Goal: Task Accomplishment & Management: Manage account settings

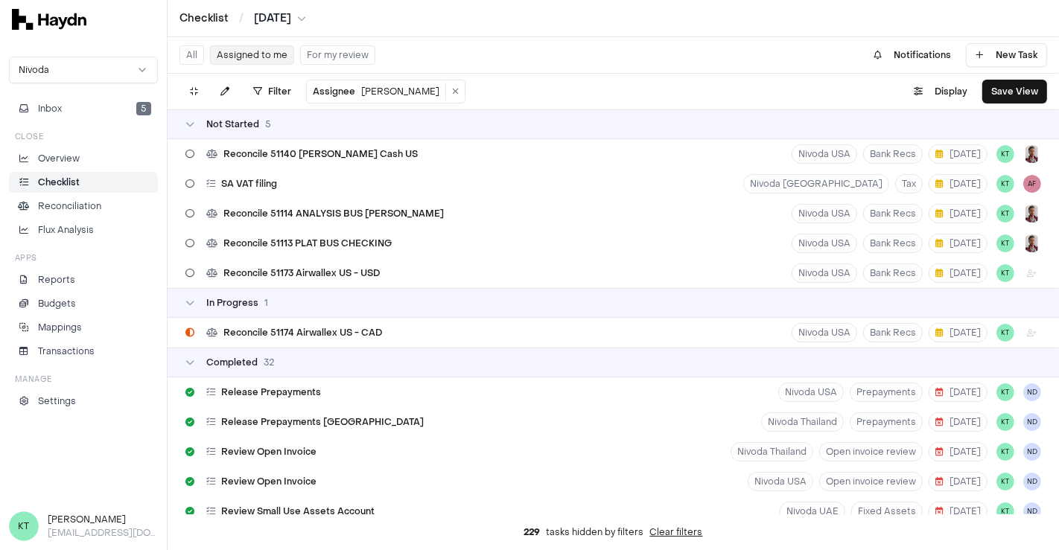
click at [190, 50] on button "All" at bounding box center [191, 54] width 25 height 19
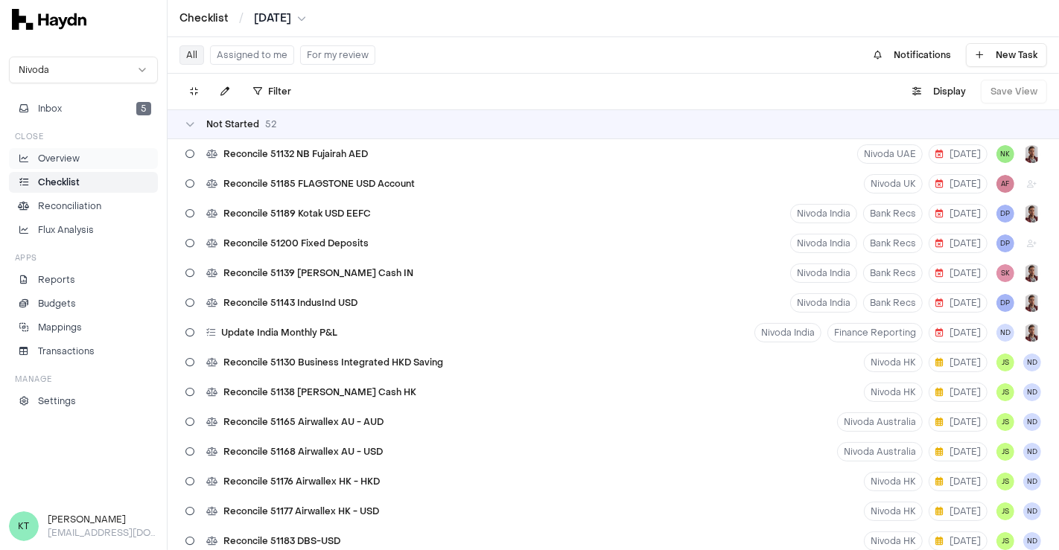
click at [72, 162] on p "Overview" at bounding box center [59, 158] width 42 height 13
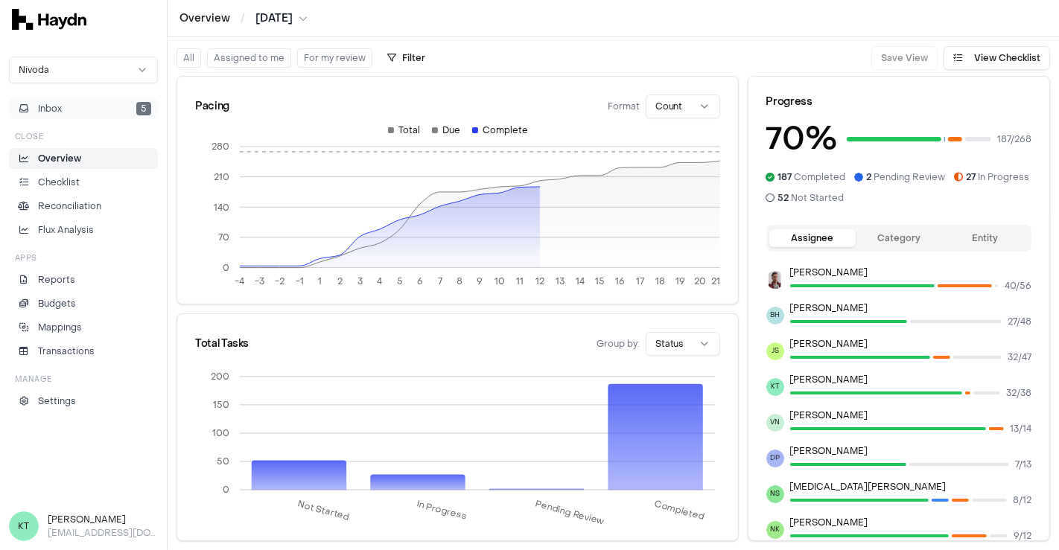
click at [80, 115] on button "Inbox 5" at bounding box center [83, 108] width 149 height 21
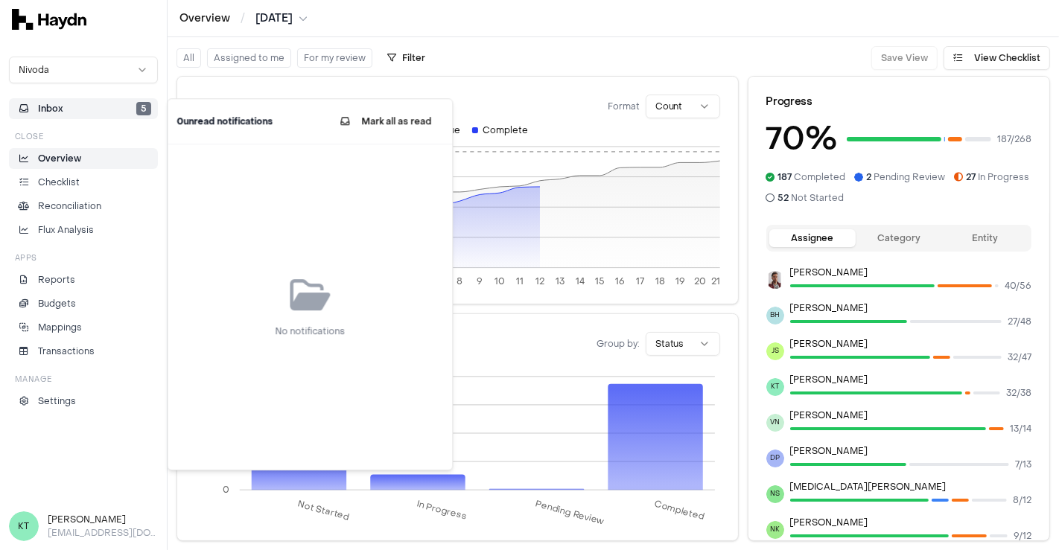
click at [88, 104] on button "Inbox 5" at bounding box center [83, 108] width 149 height 21
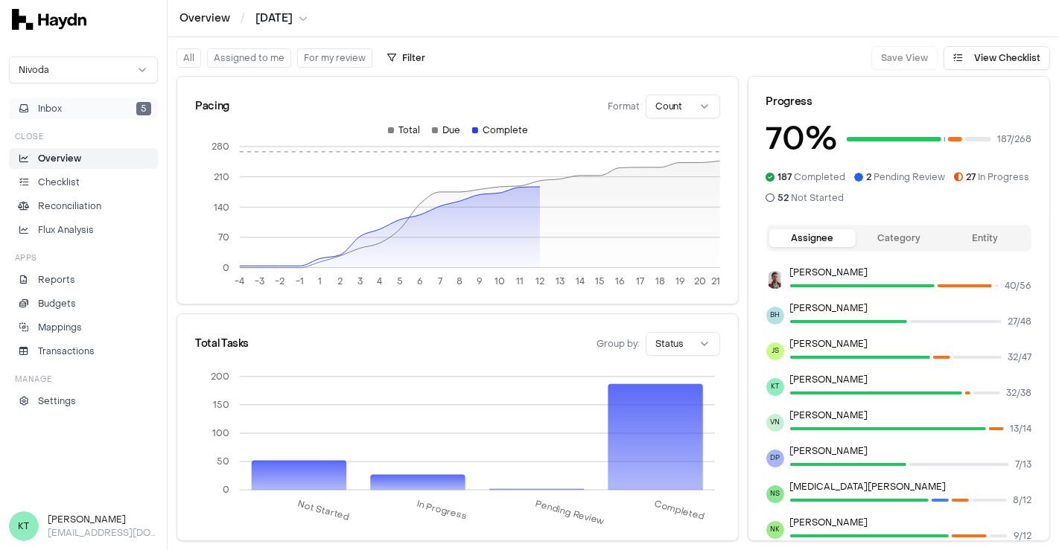
click at [138, 110] on span "5" at bounding box center [143, 108] width 15 height 13
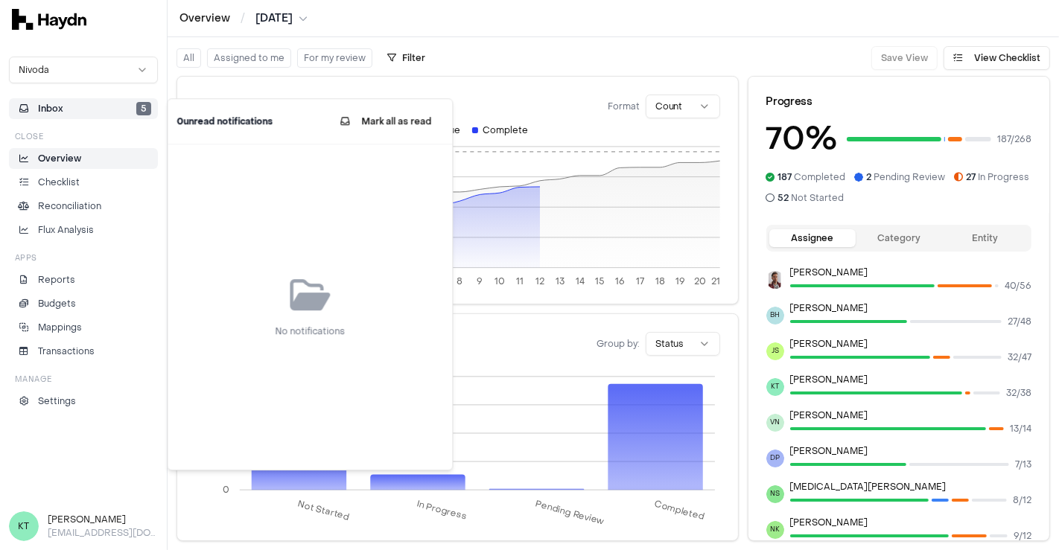
click at [383, 130] on button "Mark all as read" at bounding box center [385, 121] width 115 height 27
click at [61, 184] on p "Checklist" at bounding box center [59, 182] width 42 height 13
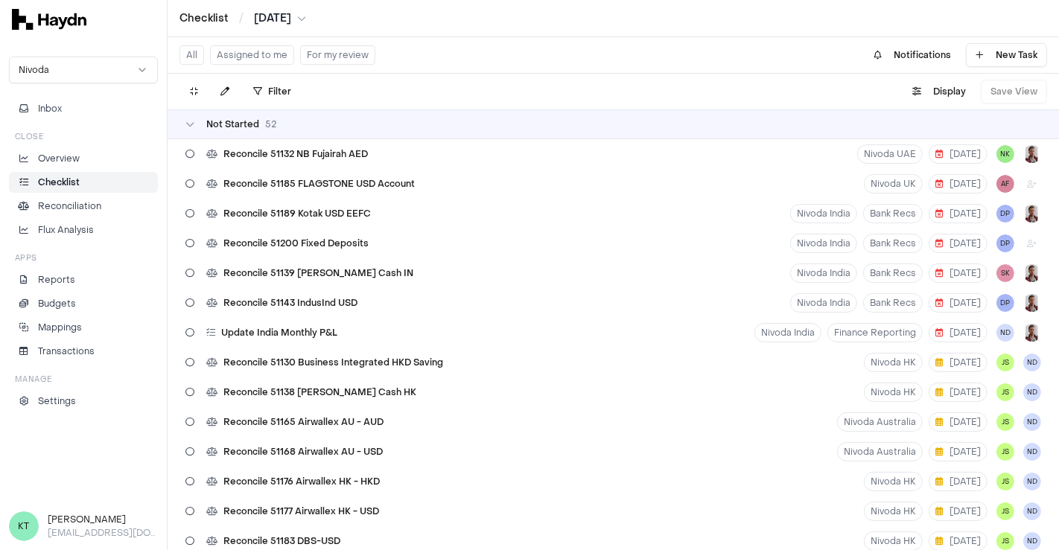
click at [254, 50] on button "Assigned to me" at bounding box center [252, 54] width 84 height 19
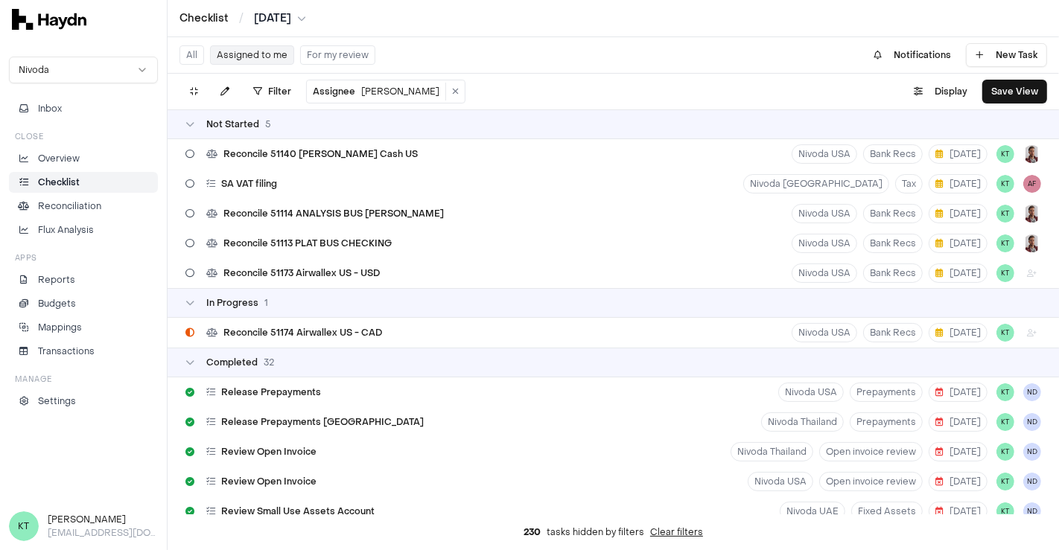
click at [310, 54] on button "For my review" at bounding box center [337, 54] width 75 height 19
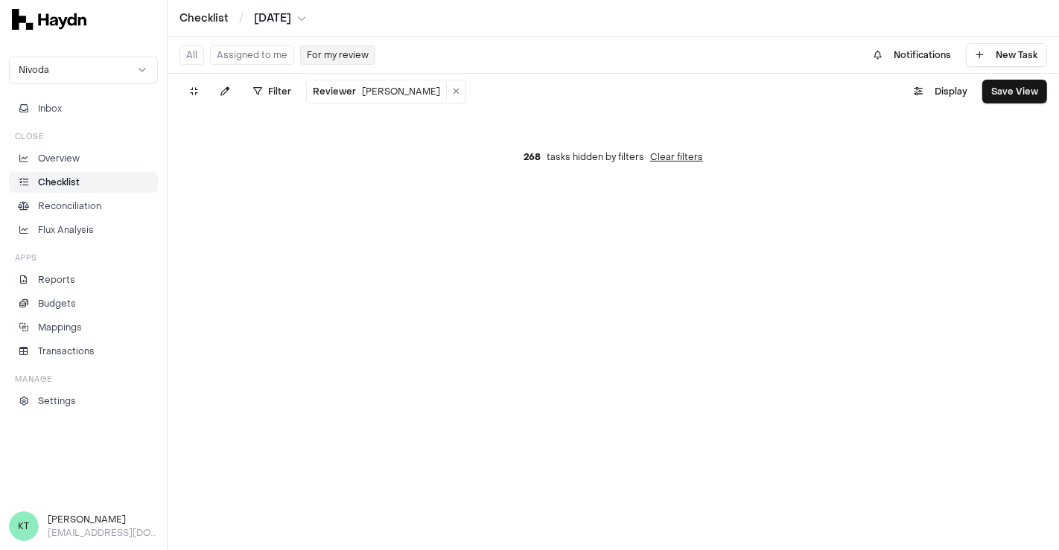
click at [194, 54] on button "All" at bounding box center [191, 54] width 25 height 19
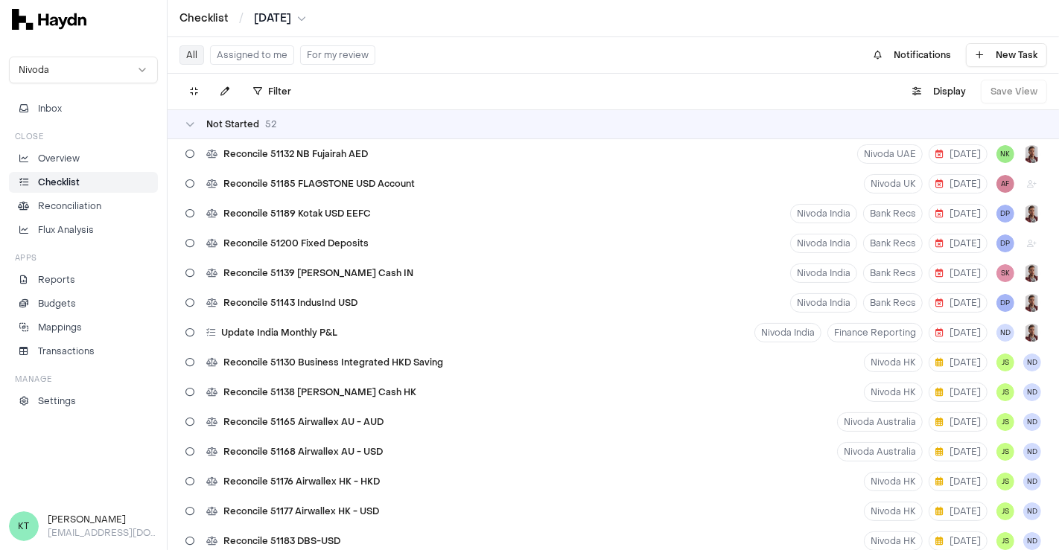
click at [257, 58] on button "Assigned to me" at bounding box center [252, 54] width 84 height 19
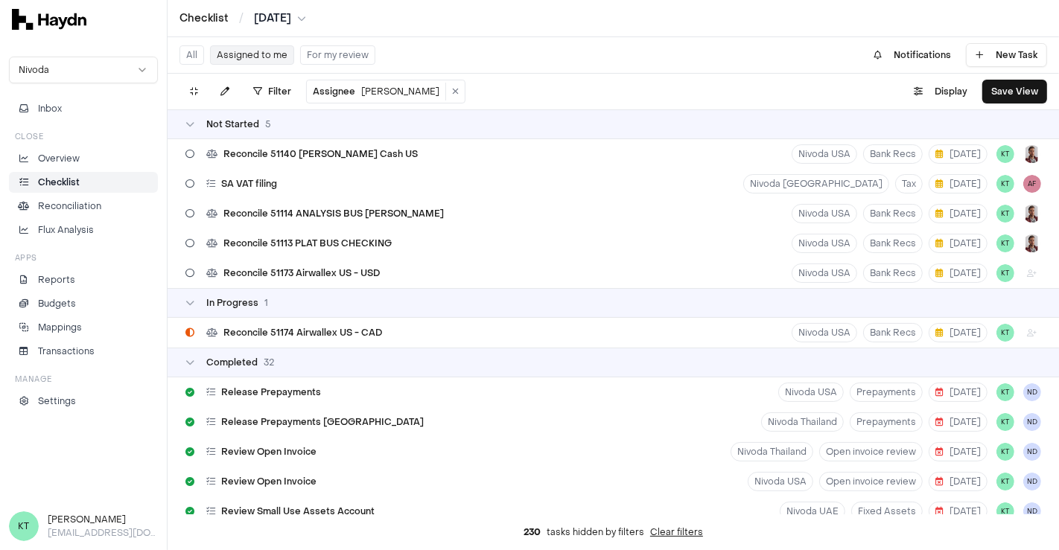
click at [69, 464] on div "Nivoda Inbox Close Overview Checklist Reconciliation Flux Analysis Apps Reports…" at bounding box center [83, 271] width 167 height 446
click at [46, 470] on div "Nivoda Inbox Close Overview Checklist Reconciliation Flux Analysis Apps Reports…" at bounding box center [83, 271] width 167 height 446
